Goal: Use online tool/utility: Utilize a website feature to perform a specific function

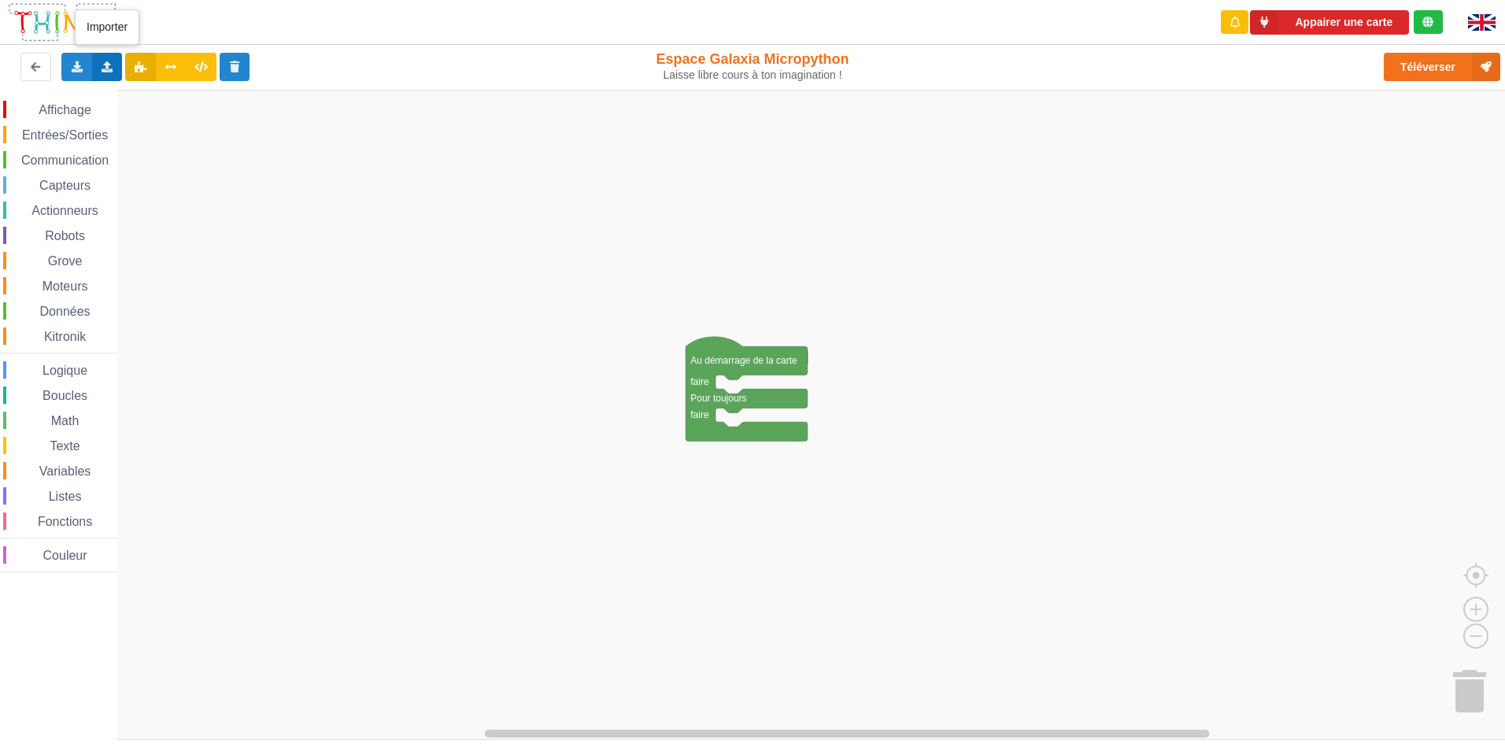
click at [105, 64] on icon at bounding box center [107, 65] width 13 height 9
click at [209, 116] on div "Importer du code Python" at bounding box center [207, 124] width 210 height 28
click at [111, 68] on icon at bounding box center [107, 65] width 13 height 9
click at [165, 108] on div "Importer un assemblage de blocs" at bounding box center [207, 96] width 210 height 28
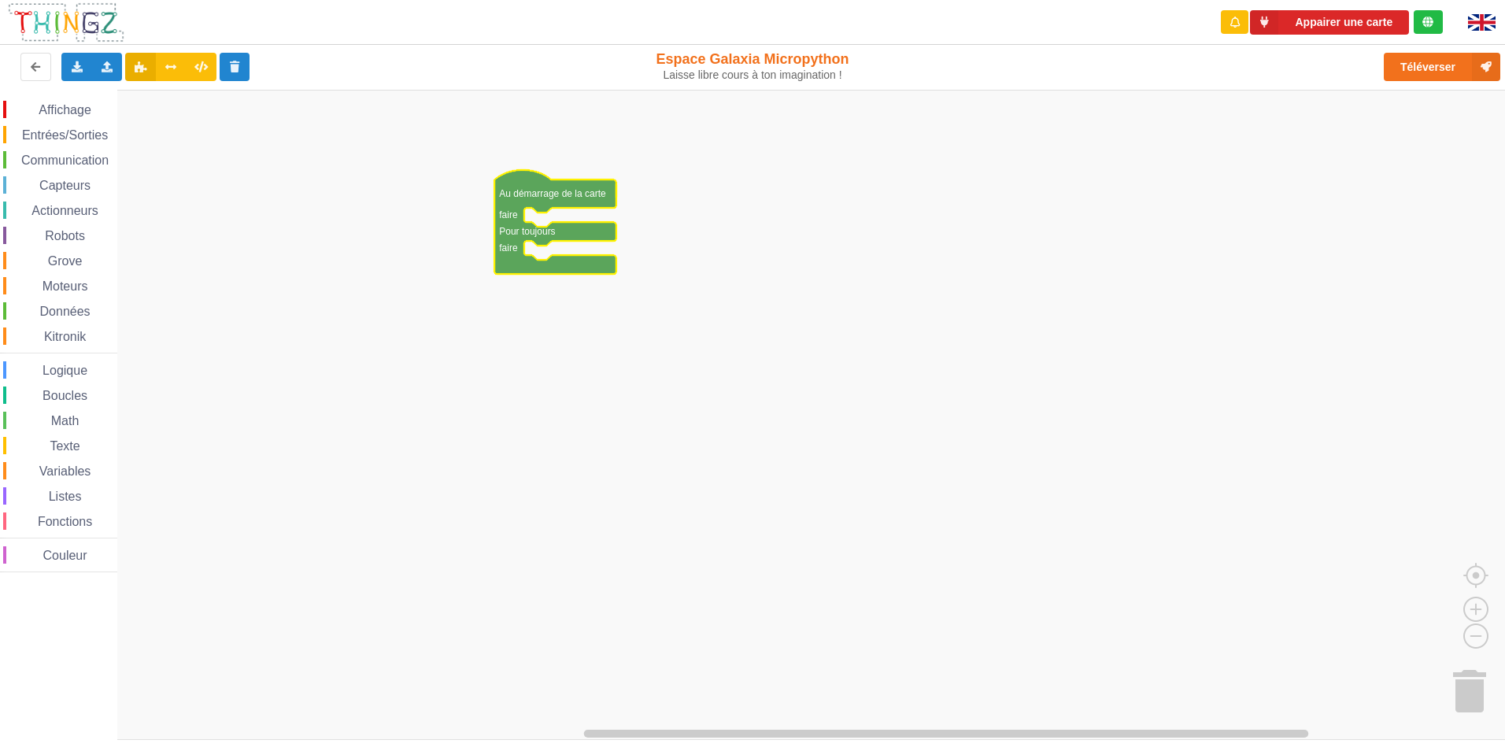
click at [39, 101] on div "Affichage" at bounding box center [60, 109] width 114 height 17
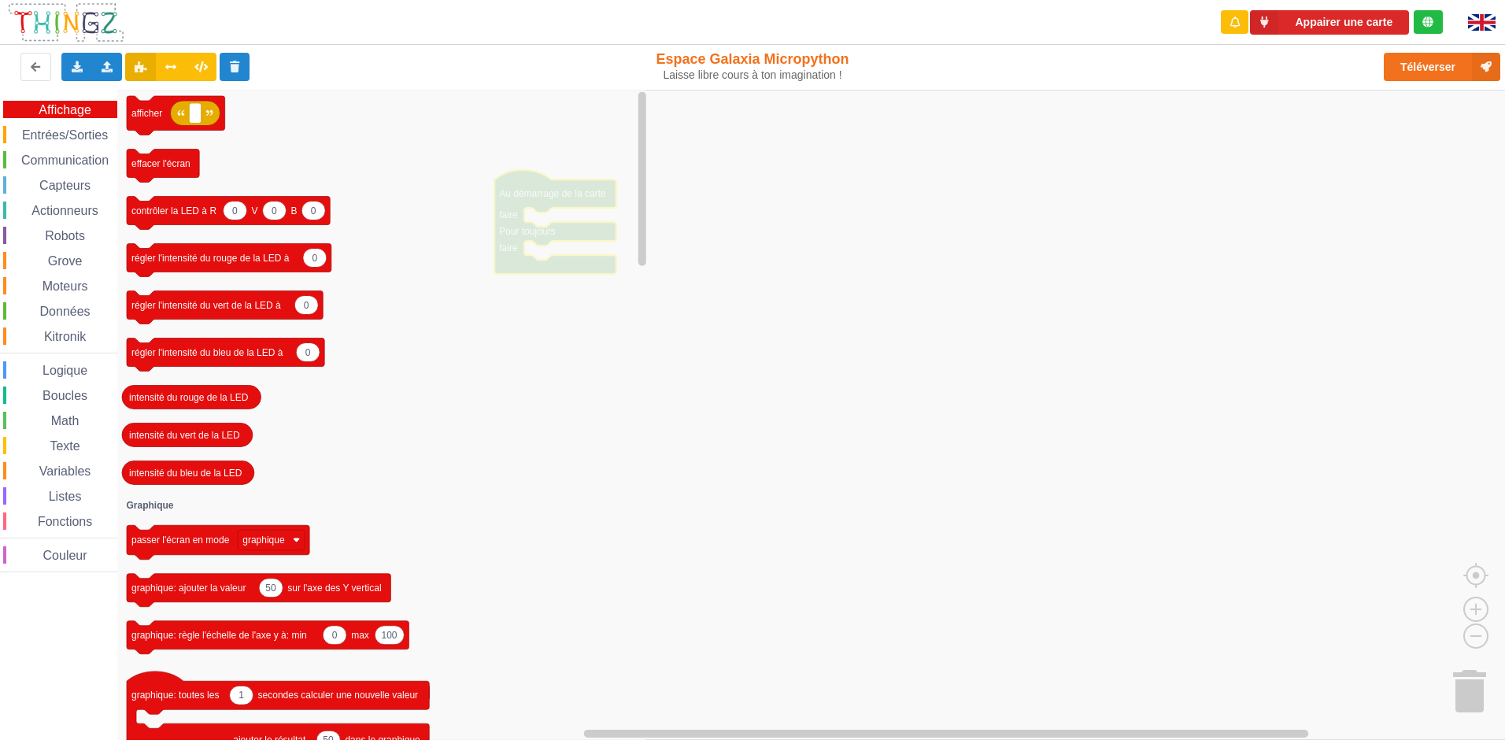
click at [49, 134] on span "Entrées/Sorties" at bounding box center [65, 134] width 91 height 13
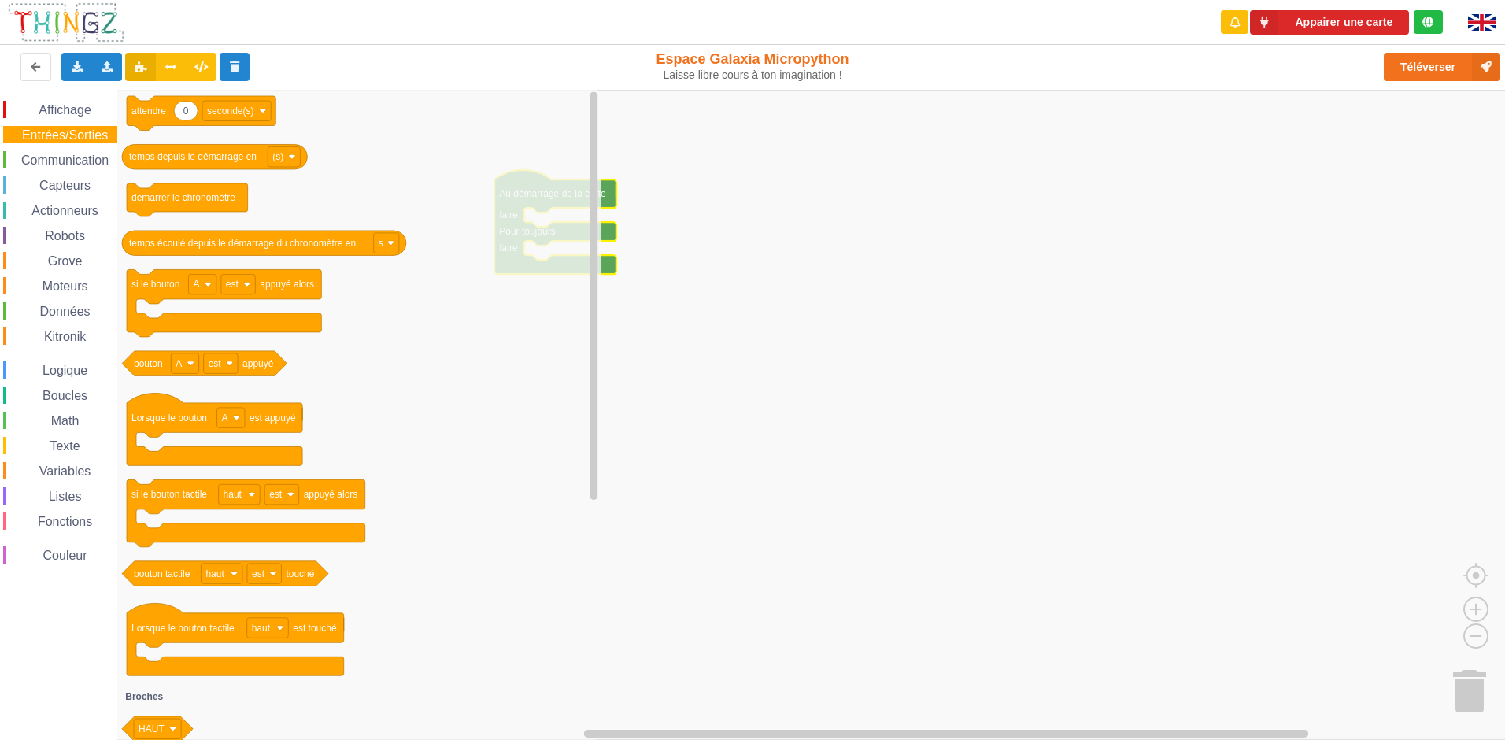
click at [52, 159] on span "Communication" at bounding box center [65, 159] width 92 height 13
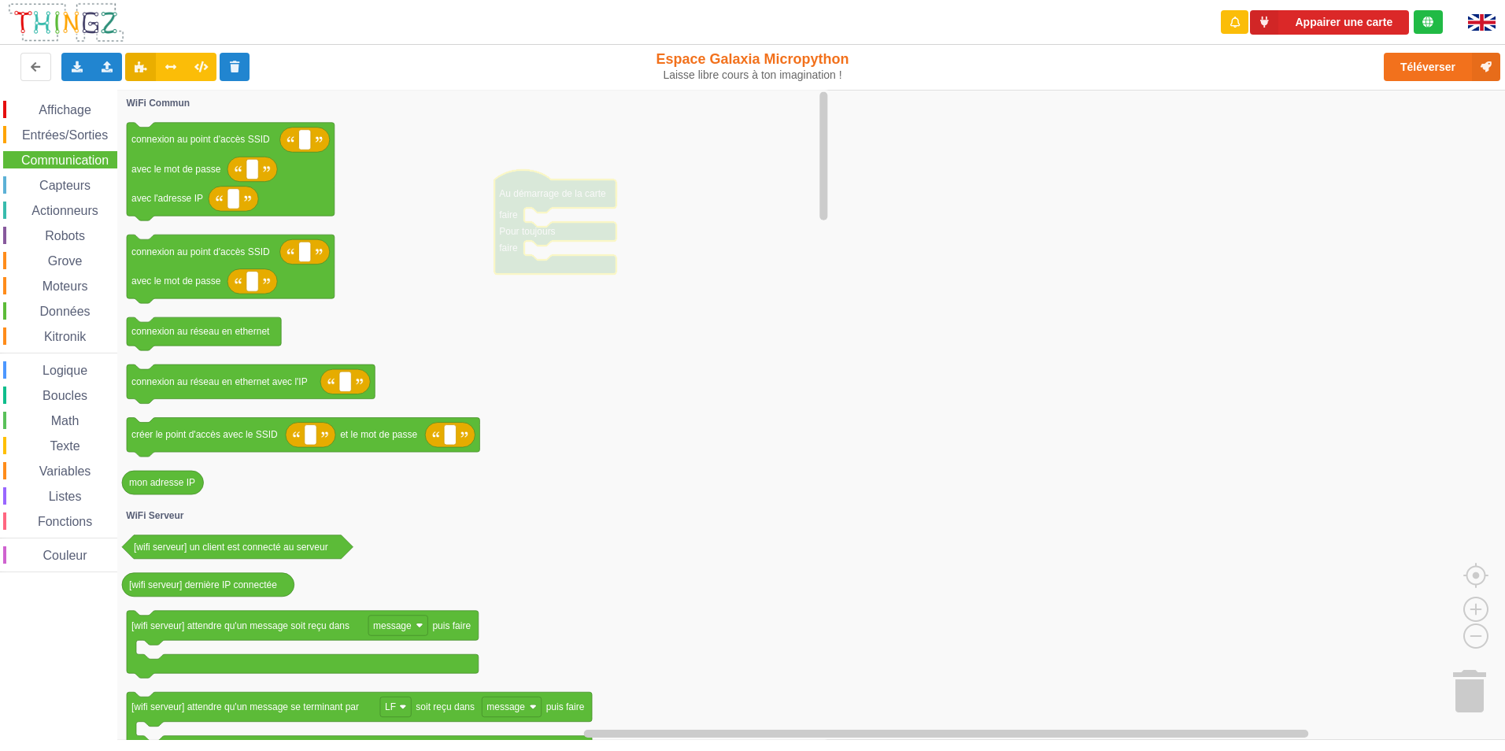
click at [32, 130] on span "Entrées/Sorties" at bounding box center [65, 134] width 91 height 13
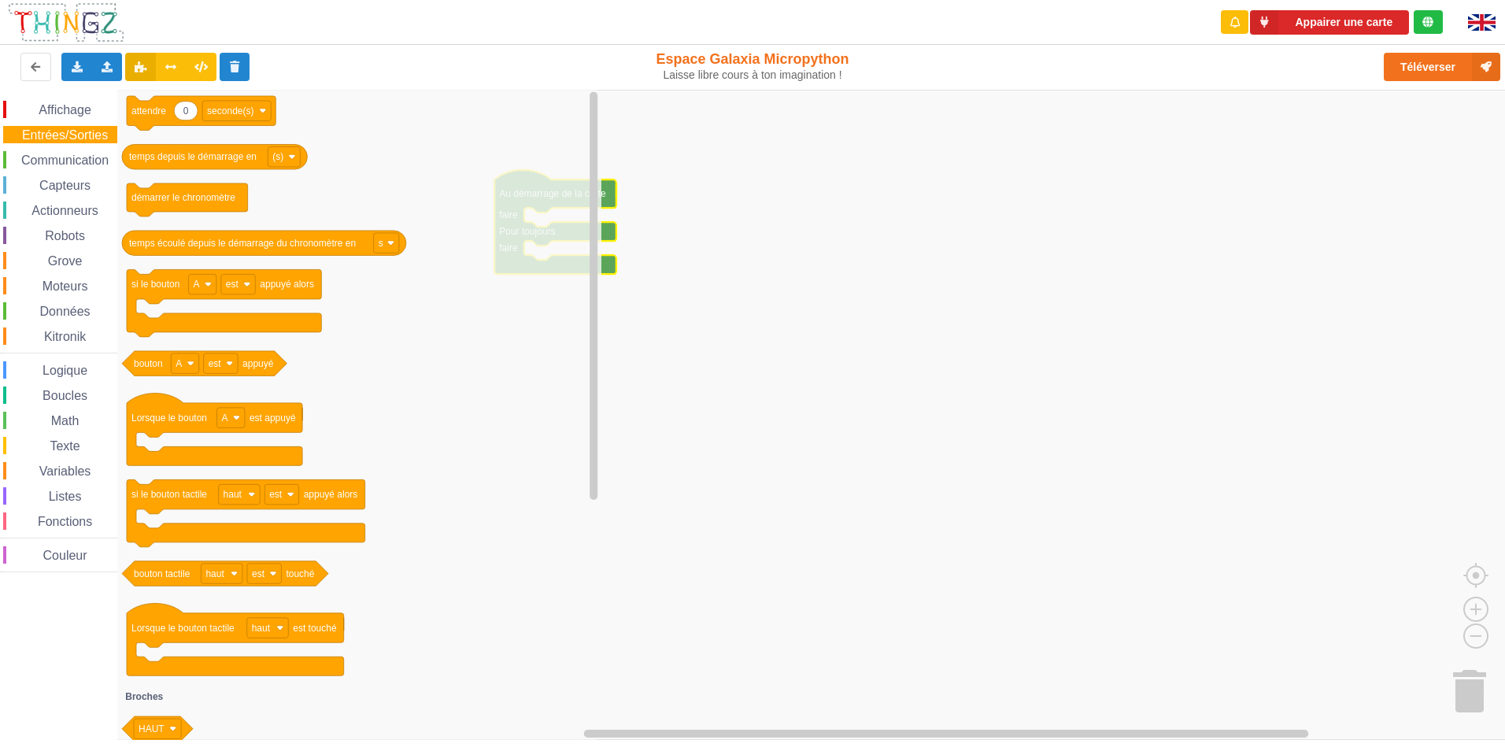
click at [32, 97] on div "Affichage Entrées/Sorties Communication Capteurs Actionneurs Robots Grove Moteu…" at bounding box center [58, 334] width 117 height 489
click at [825, 407] on rect "Espace de travail de Blocky" at bounding box center [758, 415] width 1516 height 650
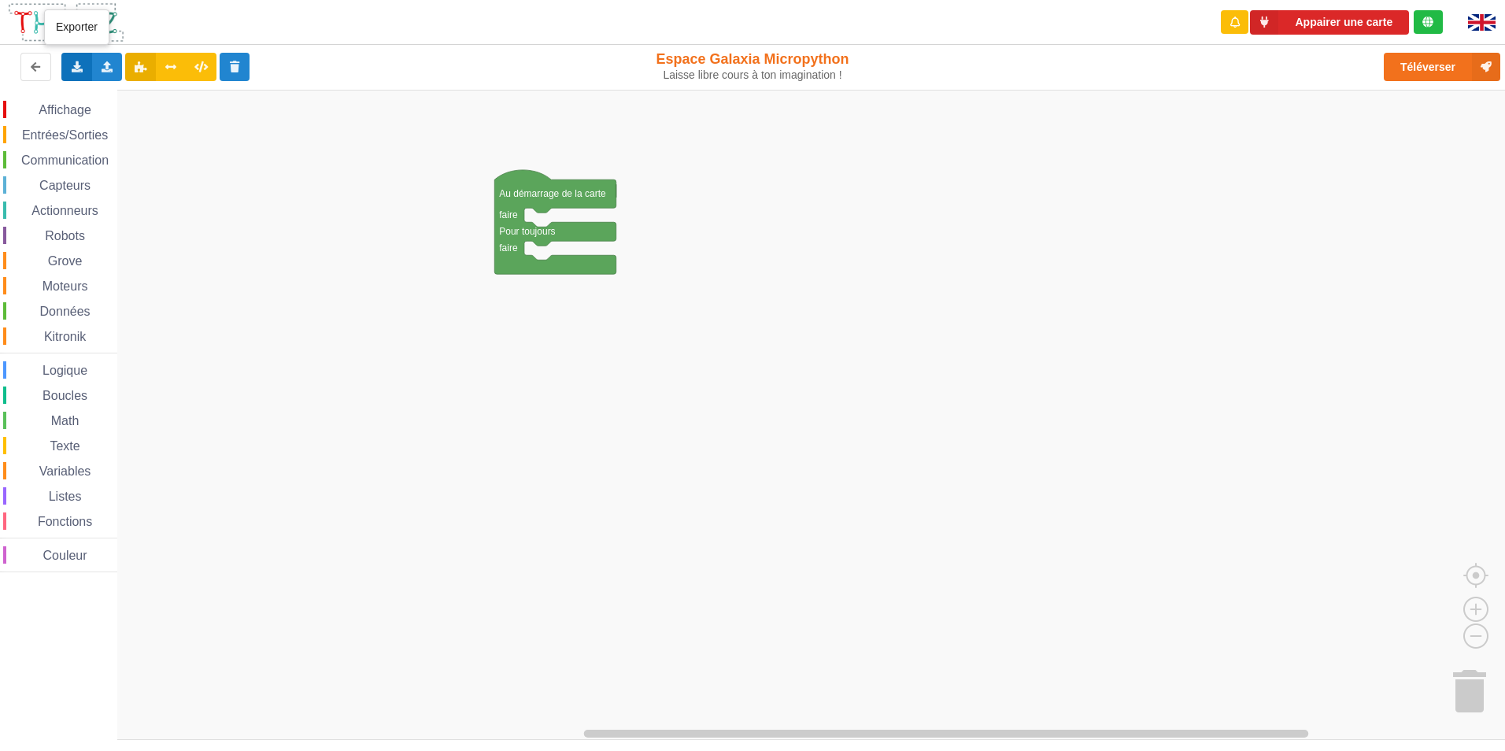
click at [82, 59] on div "Exporter l'assemblage de blocs Exporter l'assemblage de blocs au format Python" at bounding box center [76, 67] width 31 height 28
click at [102, 61] on icon at bounding box center [107, 65] width 13 height 9
click at [330, 337] on rect "Espace de travail de Blocky" at bounding box center [758, 415] width 1516 height 650
click at [101, 60] on div "Importer un assemblage de blocs Importer du code Python" at bounding box center [107, 67] width 31 height 28
click at [168, 92] on span "Importer un assemblage de blocs" at bounding box center [216, 96] width 163 height 13
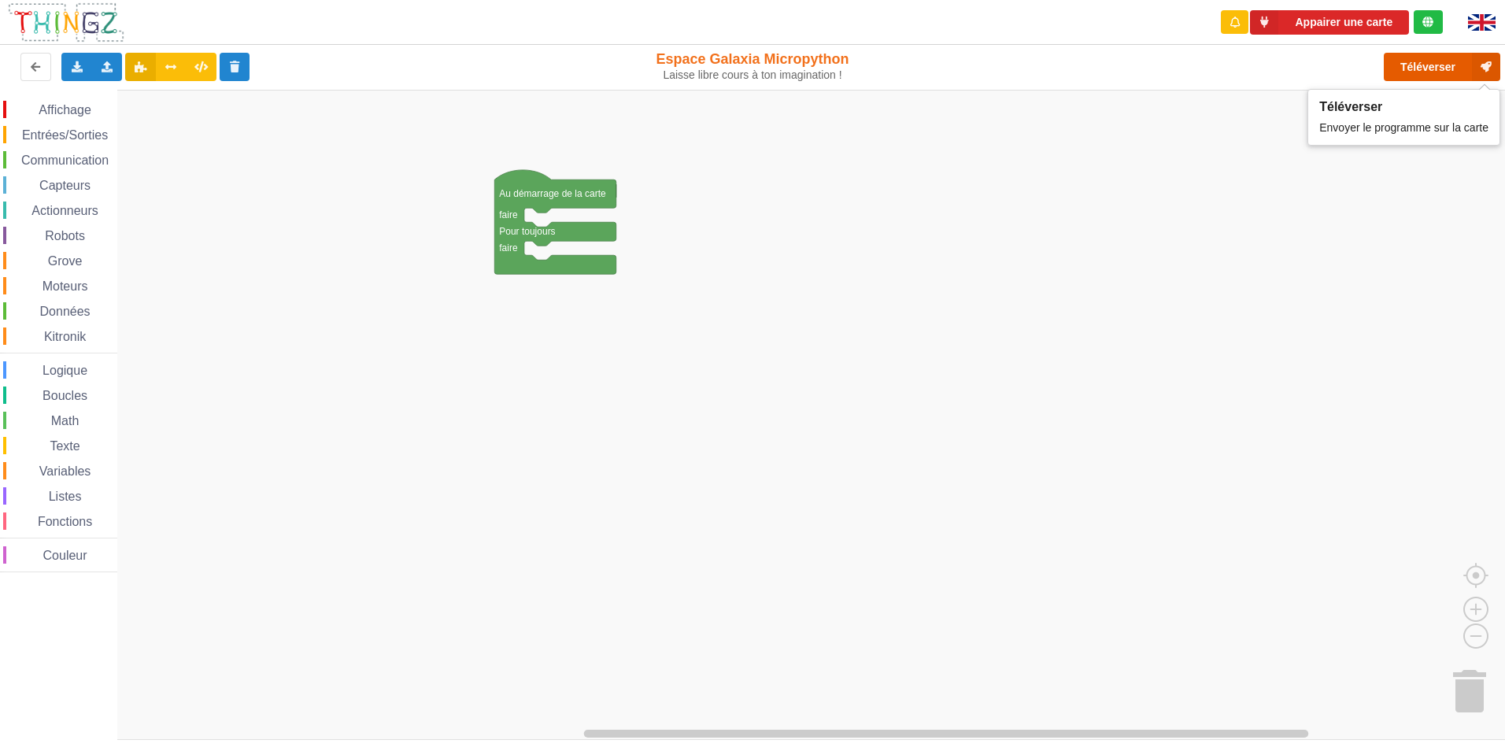
click at [1448, 75] on button "Téléverser" at bounding box center [1441, 67] width 116 height 28
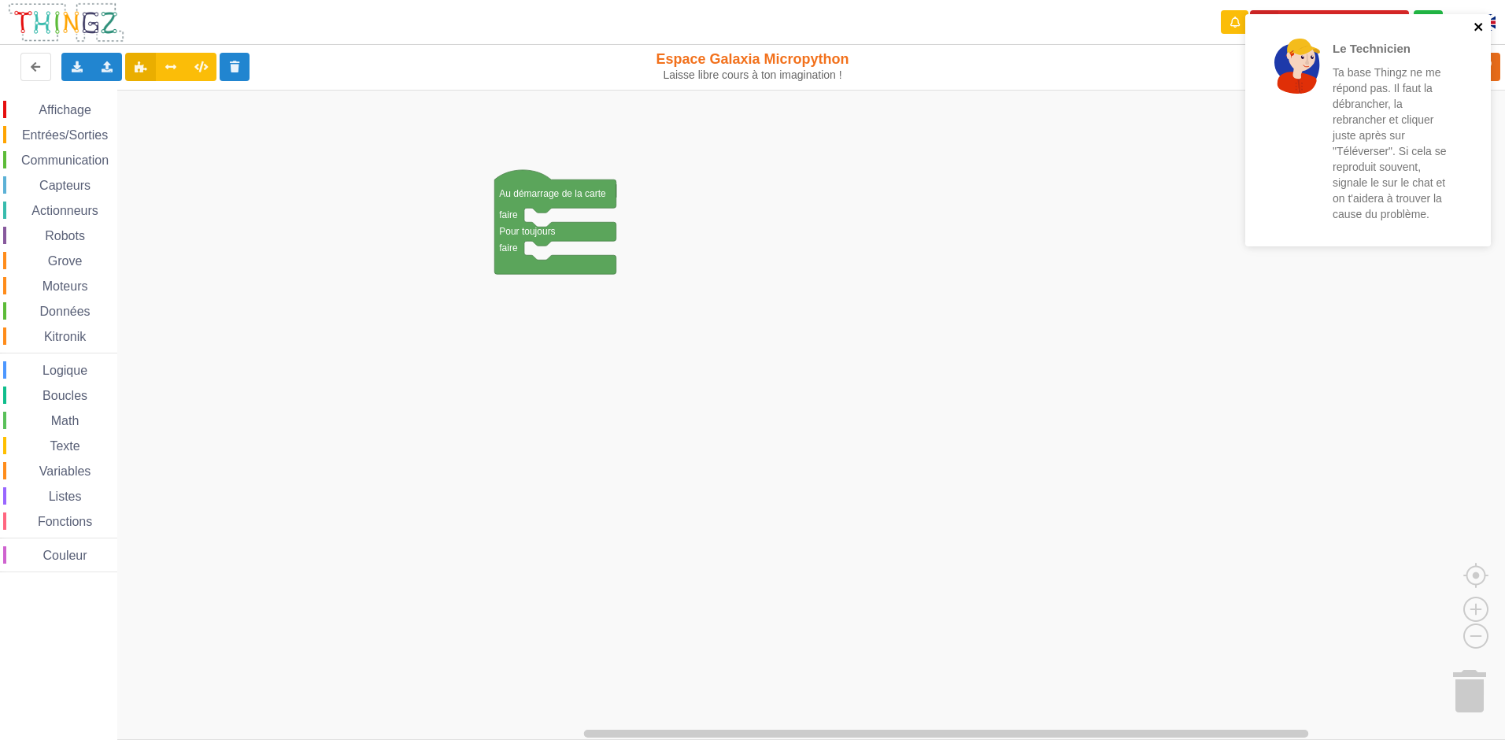
click at [1473, 27] on icon "close" at bounding box center [1478, 26] width 11 height 13
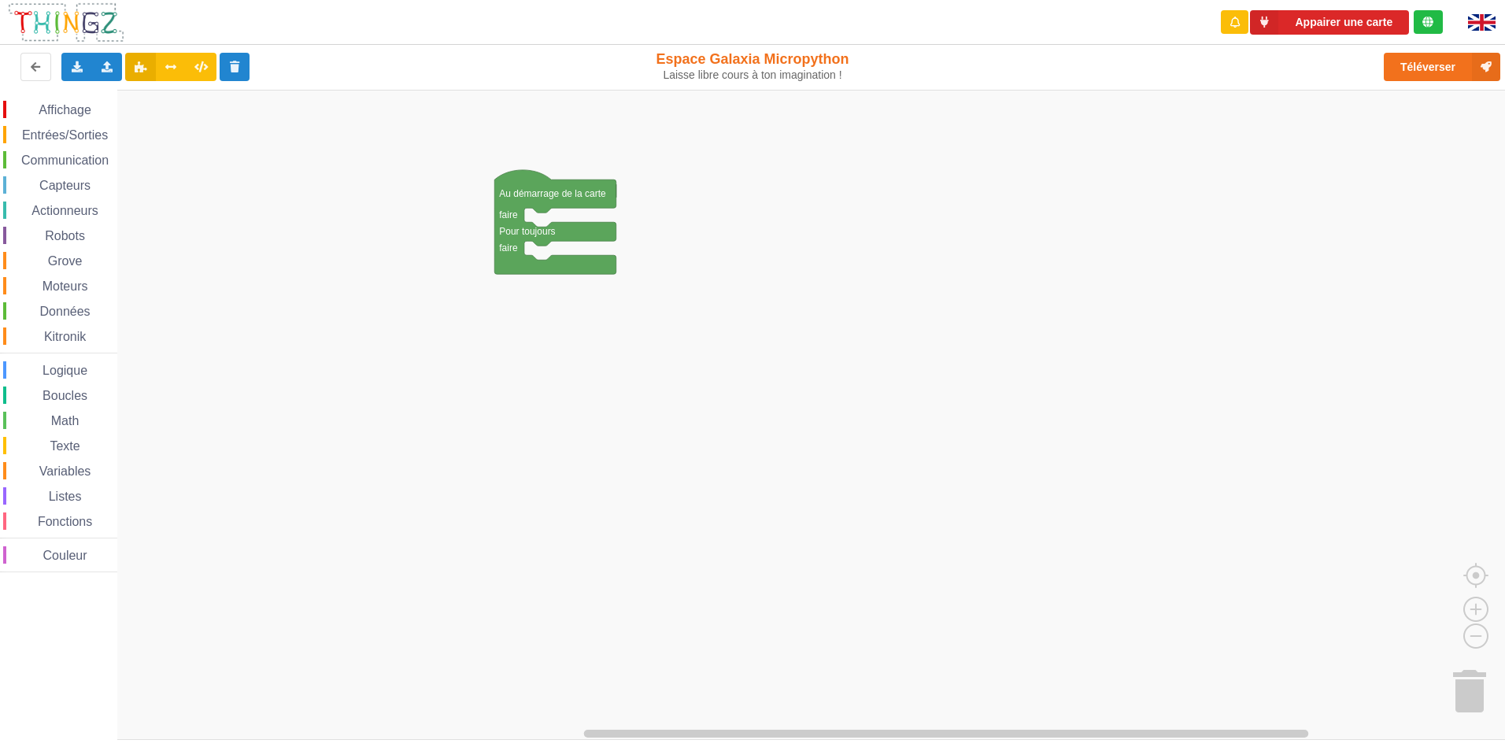
click at [1468, 68] on div "Le Technicien Ta base Thingz ne me répond pas. Il faut la débrancher, la rebran…" at bounding box center [1368, 135] width 252 height 249
drag, startPoint x: 1455, startPoint y: 72, endPoint x: 1413, endPoint y: 80, distance: 42.6
click at [1416, 79] on button "Téléverser" at bounding box center [1441, 67] width 116 height 28
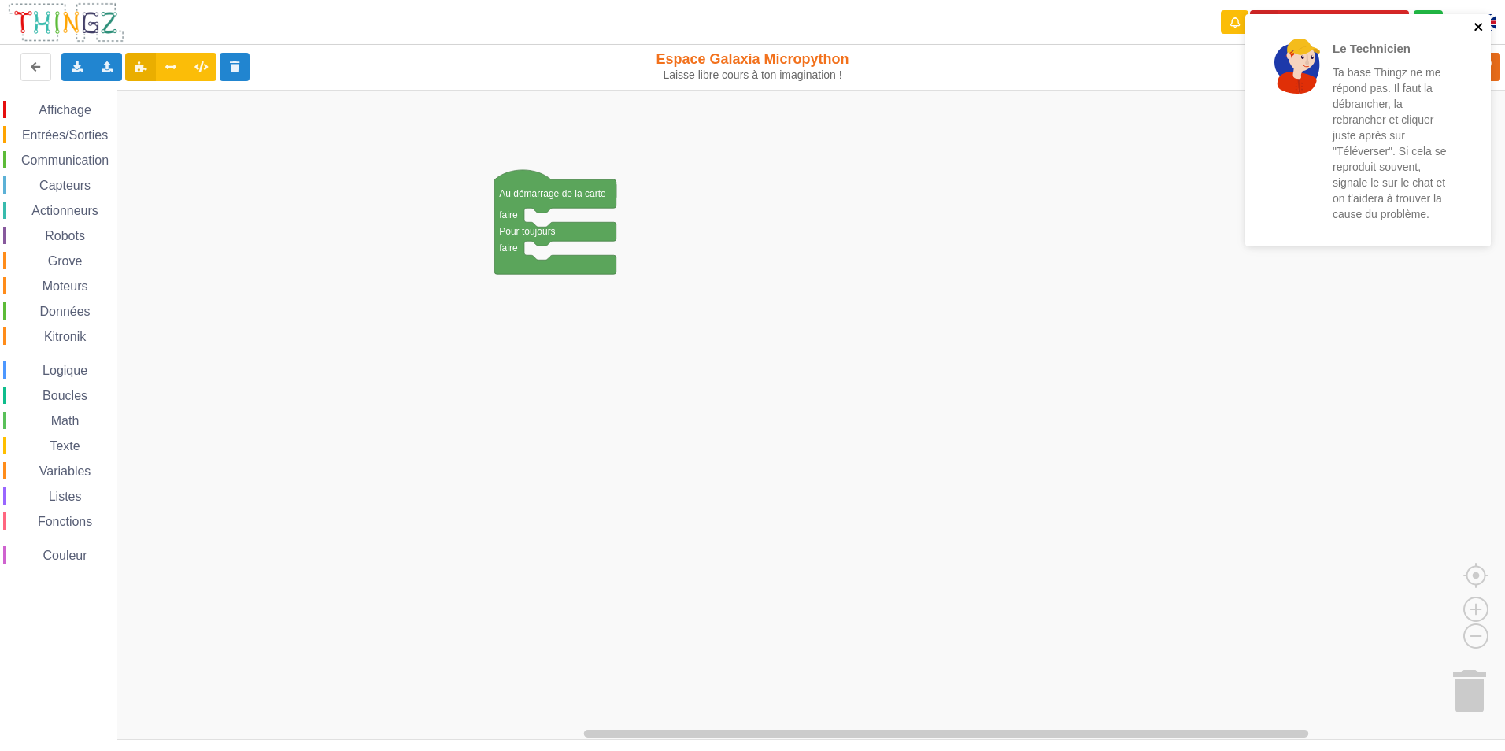
click at [1476, 24] on icon "close" at bounding box center [1478, 26] width 11 height 13
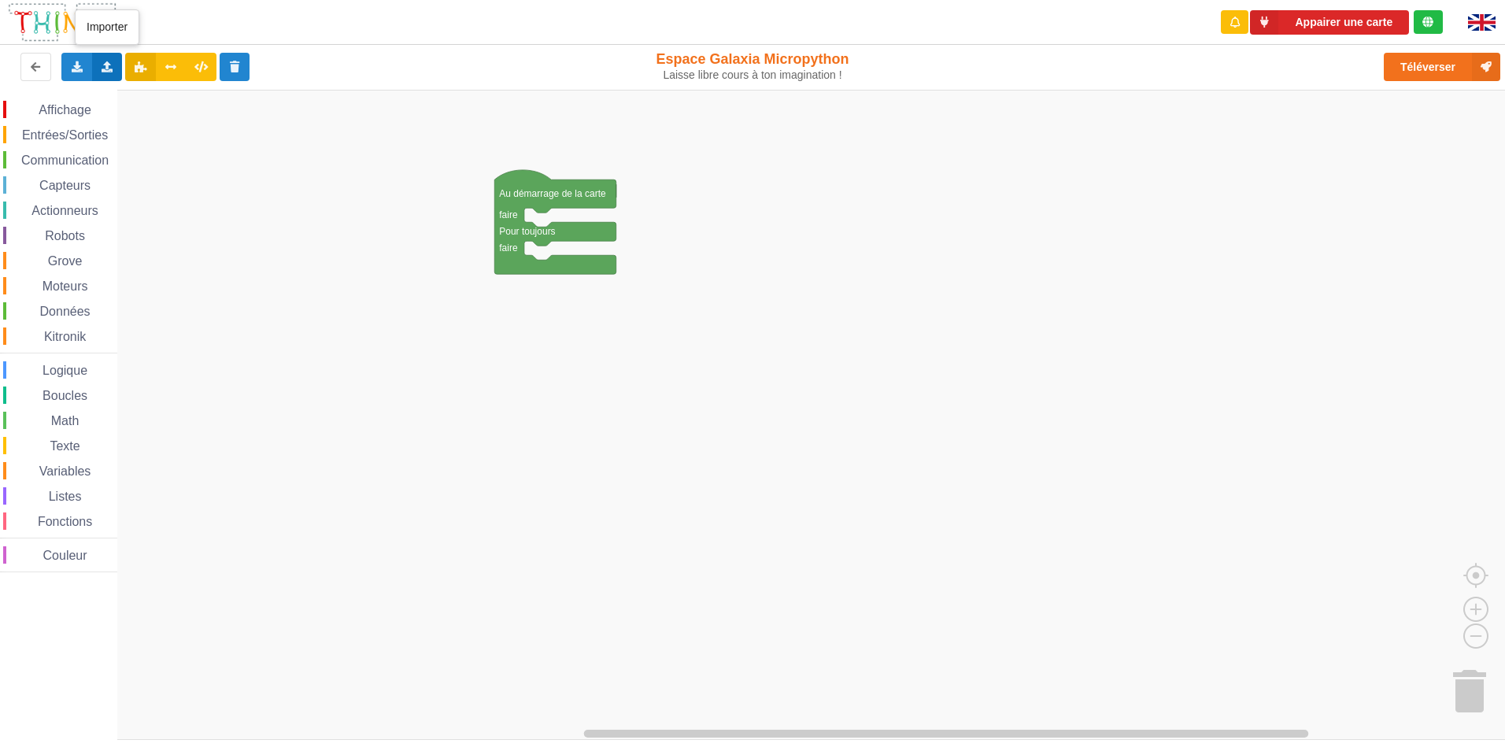
click at [107, 61] on icon at bounding box center [107, 65] width 13 height 9
click at [161, 118] on span "Importer du code Python" at bounding box center [195, 124] width 120 height 13
click at [92, 61] on div "Importer un assemblage de blocs Importer du code Python" at bounding box center [107, 67] width 31 height 28
click at [121, 94] on icon at bounding box center [120, 96] width 13 height 11
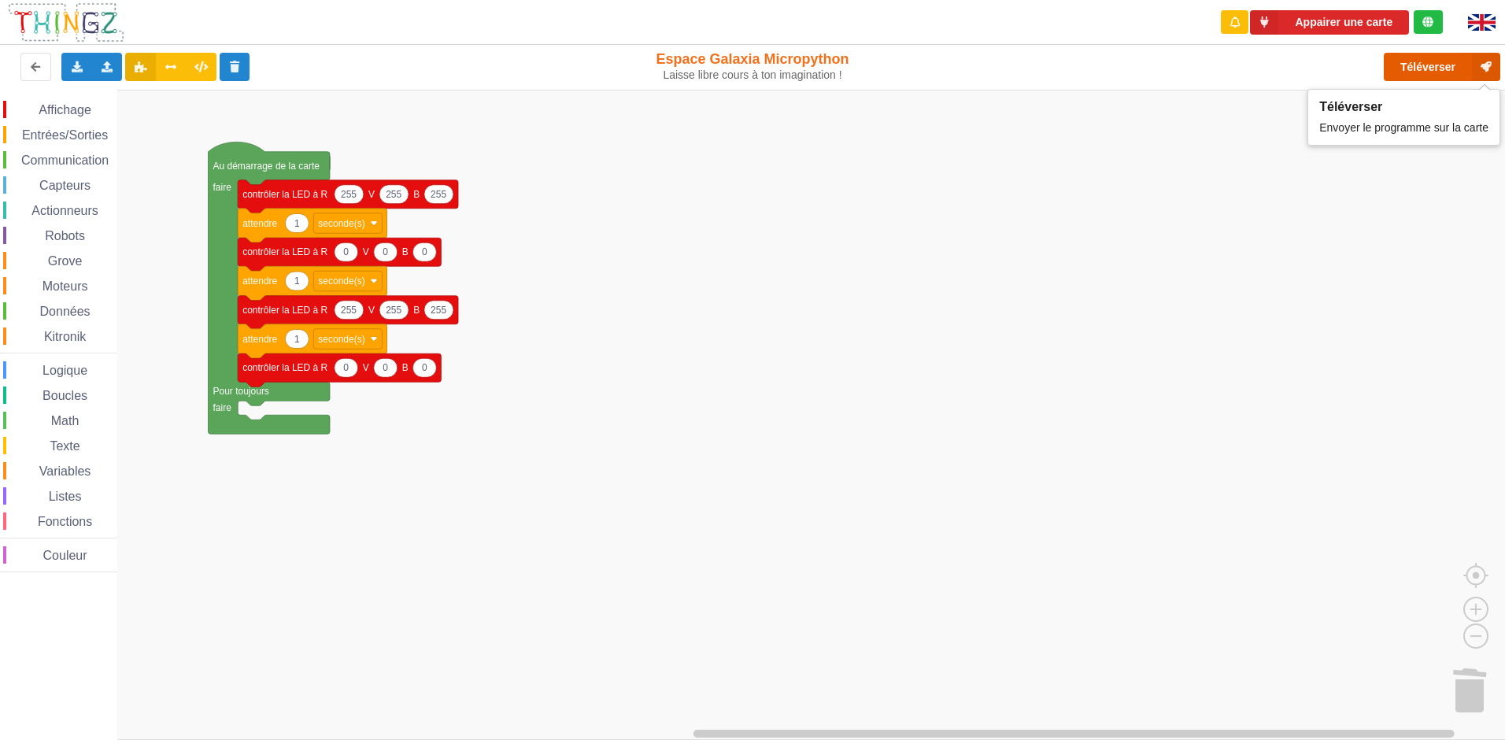
click at [1406, 67] on button "Téléverser" at bounding box center [1441, 67] width 116 height 28
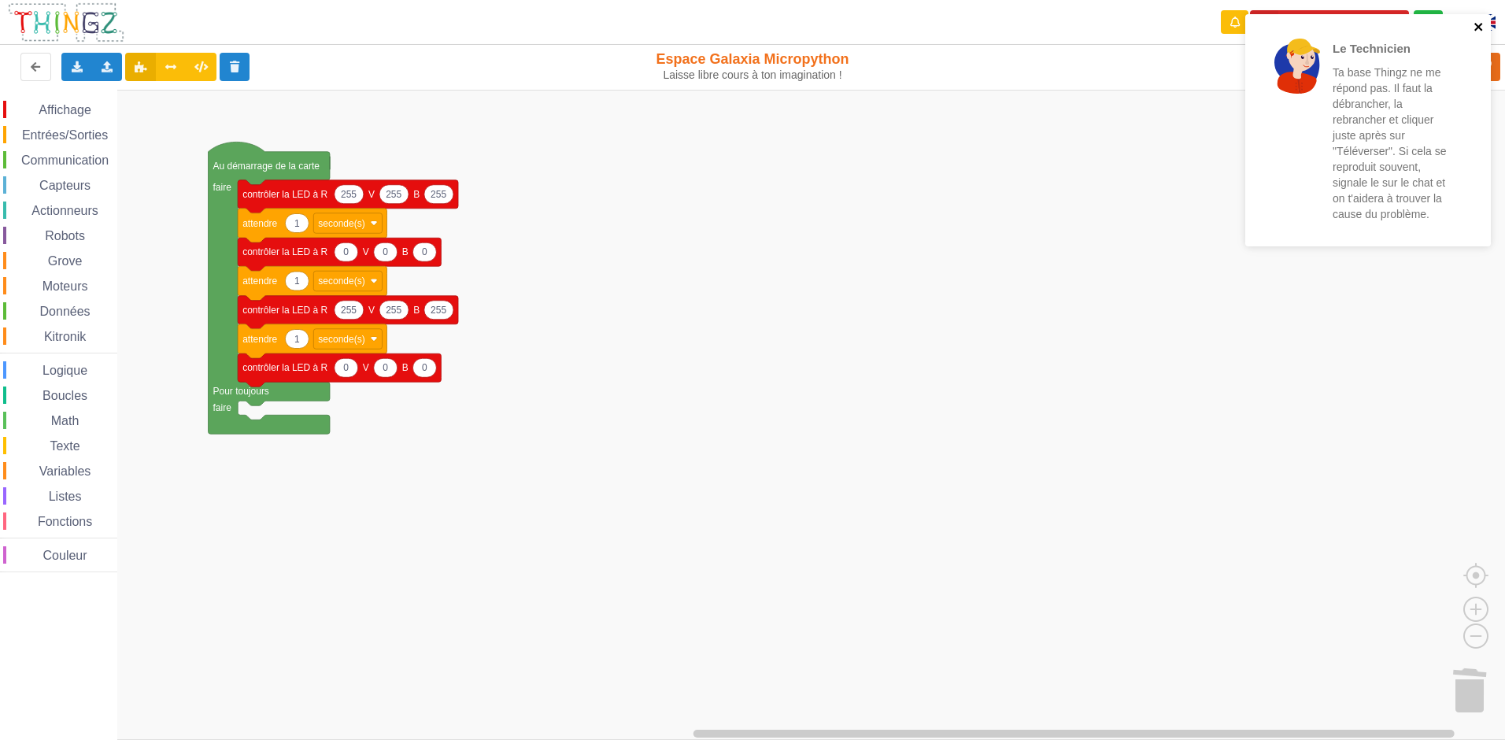
click at [1473, 22] on icon "close" at bounding box center [1478, 26] width 11 height 13
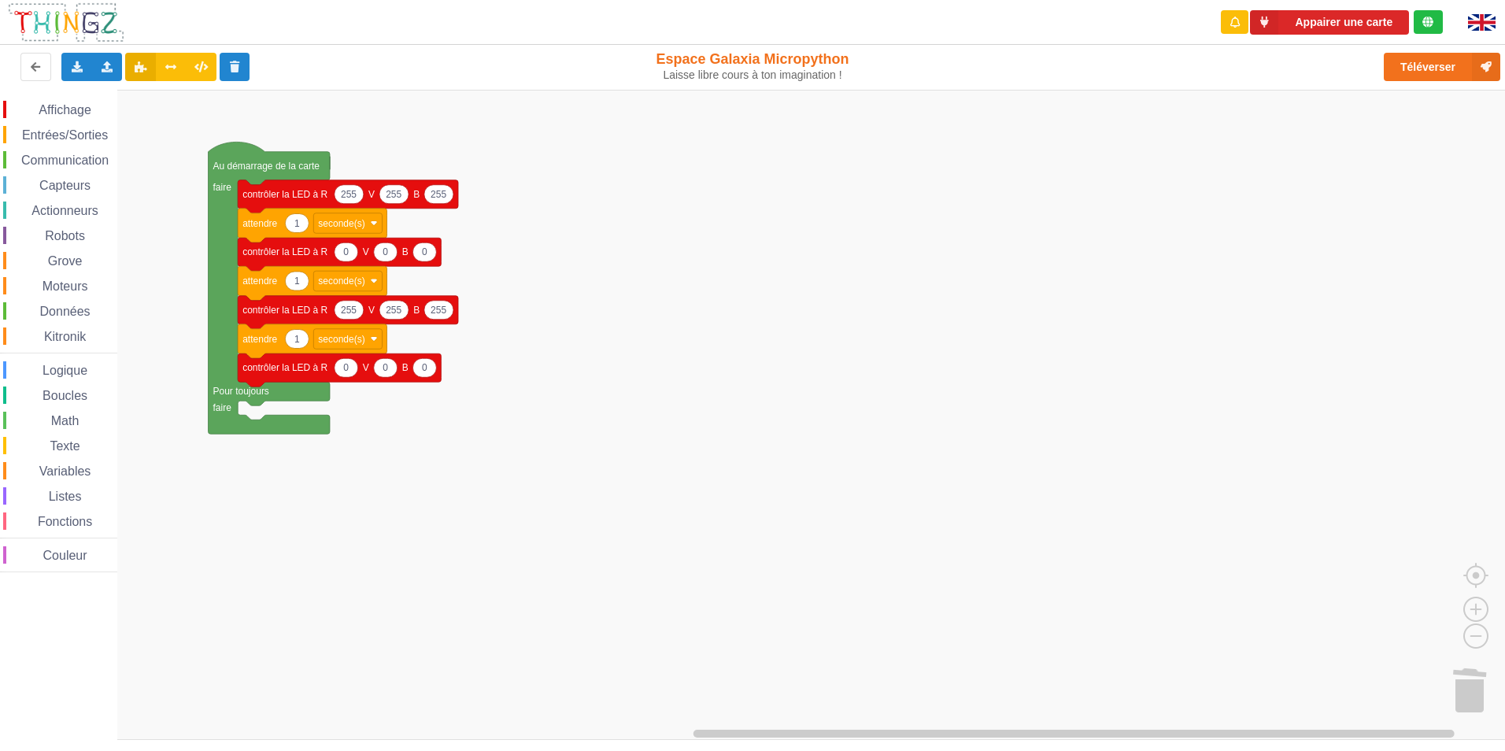
click at [249, 170] on text "Au démarrage de la carte" at bounding box center [266, 166] width 107 height 11
click at [389, 554] on rect "Espace de travail de Blocky" at bounding box center [758, 415] width 1516 height 650
click at [1281, 15] on button "Appairer une carte" at bounding box center [1329, 22] width 159 height 24
